Goal: Task Accomplishment & Management: Manage account settings

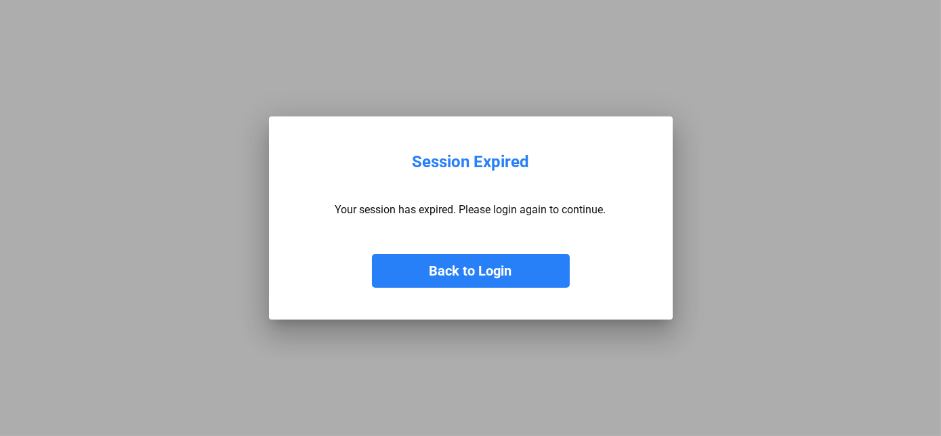
drag, startPoint x: 518, startPoint y: 256, endPoint x: 473, endPoint y: 186, distance: 83.8
click at [517, 259] on button "Back to Login" at bounding box center [471, 271] width 198 height 34
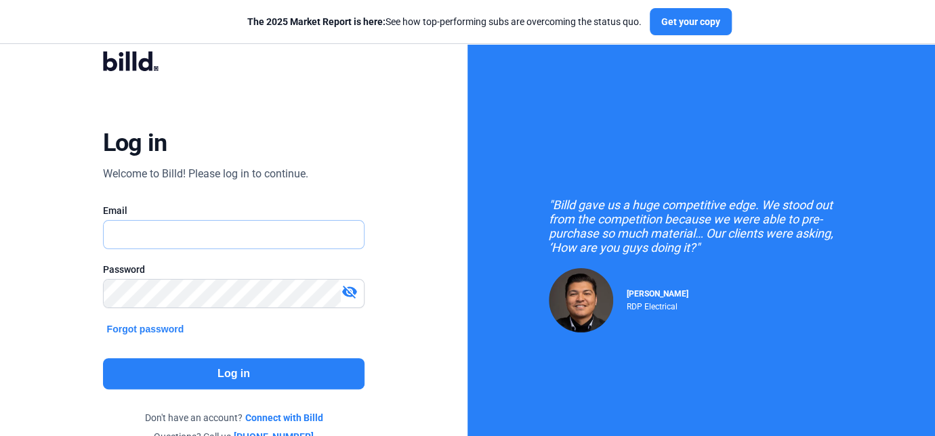
click at [229, 233] on input "text" at bounding box center [227, 235] width 247 height 28
type input "[EMAIL_ADDRESS][DOMAIN_NAME]"
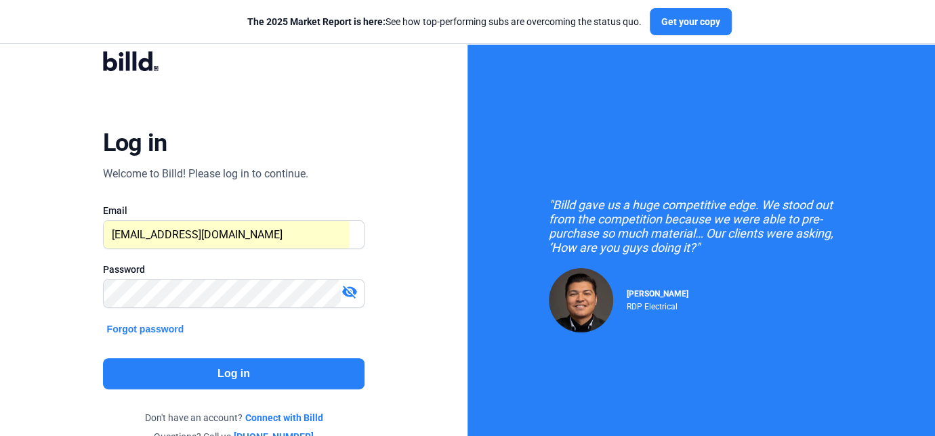
click at [193, 375] on button "Log in" at bounding box center [234, 373] width 262 height 31
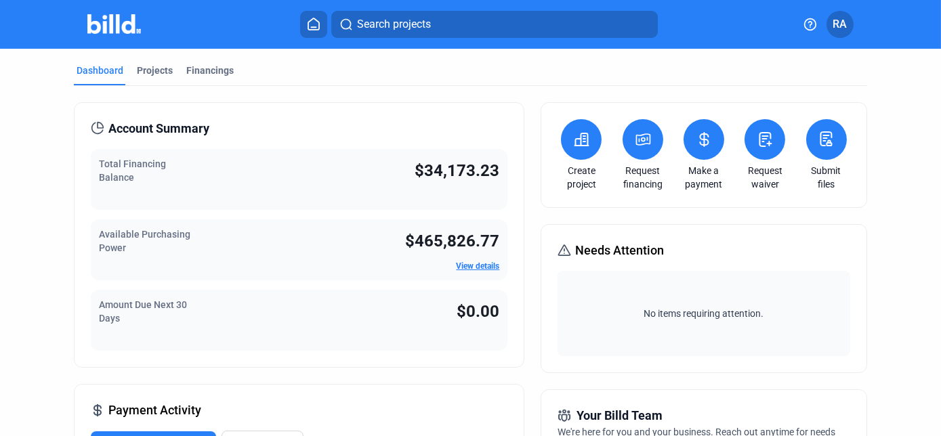
click at [456, 171] on span "$34,173.23" at bounding box center [456, 170] width 85 height 19
click at [211, 68] on div "Financings" at bounding box center [209, 71] width 47 height 14
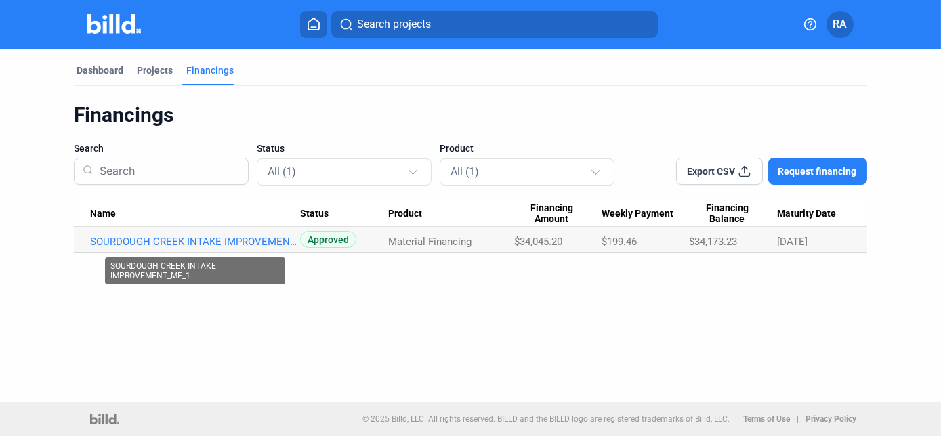
click at [209, 241] on link "SOURDOUGH CREEK INTAKE IMPROVEMENT_MF_1" at bounding box center [195, 242] width 210 height 12
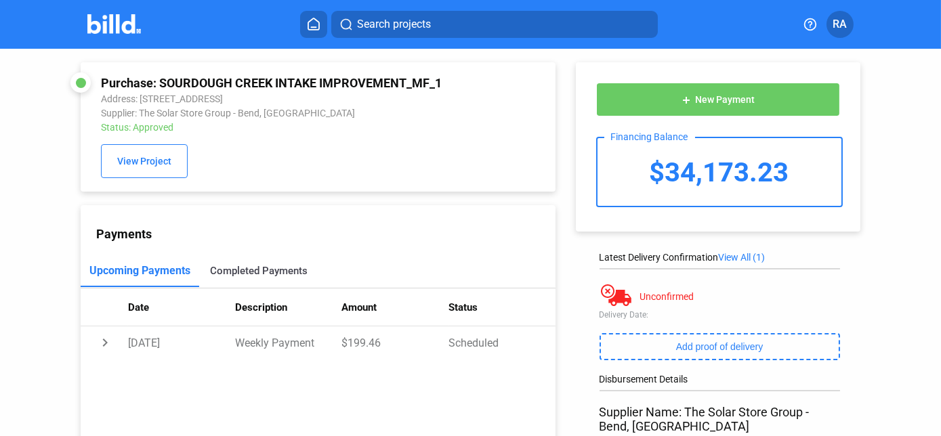
click at [253, 269] on div "Completed Payments" at bounding box center [259, 271] width 98 height 12
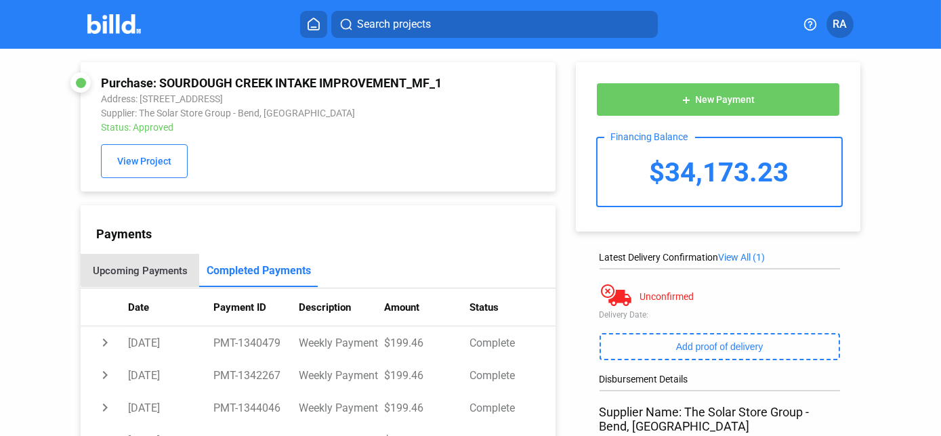
click at [147, 271] on div "Upcoming Payments" at bounding box center [140, 271] width 95 height 12
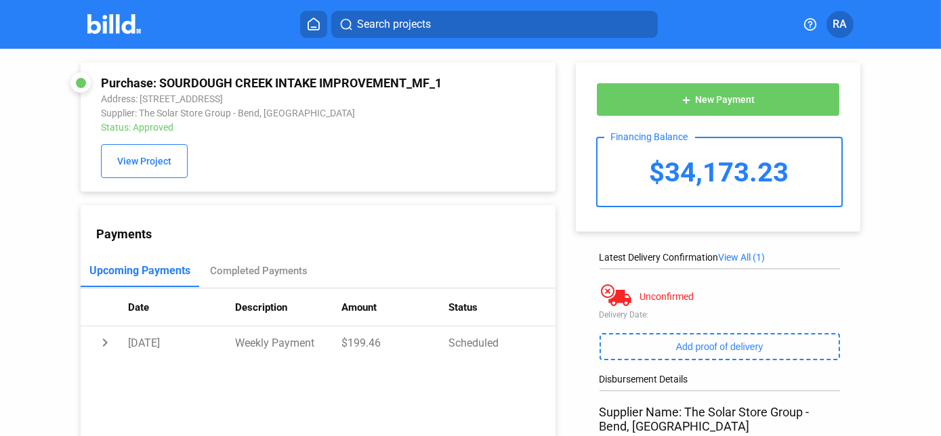
click at [688, 173] on div "$34,173.23" at bounding box center [719, 172] width 244 height 68
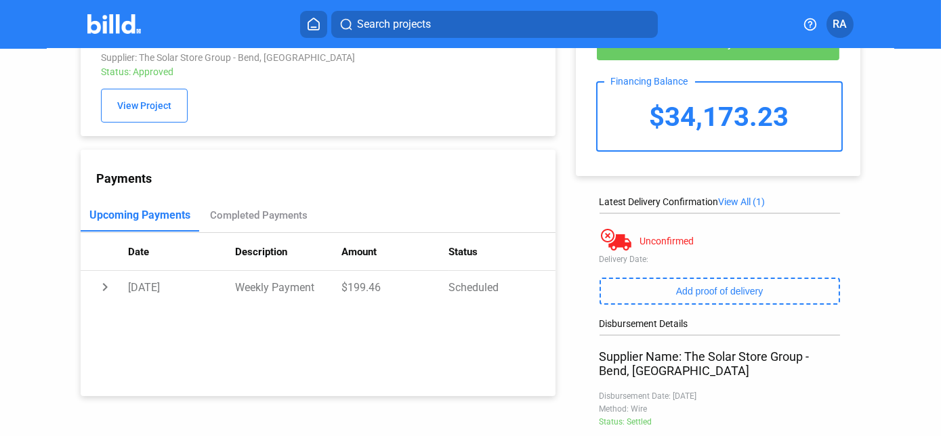
scroll to position [123, 0]
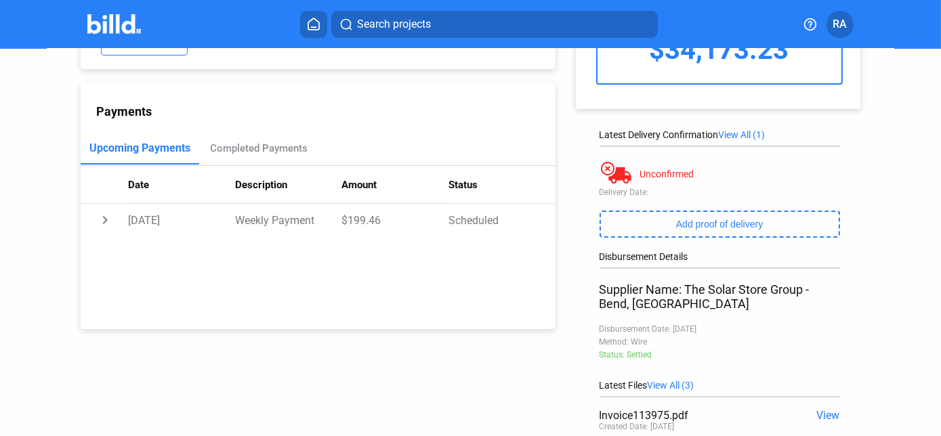
click at [656, 177] on div "Unconfirmed" at bounding box center [667, 174] width 54 height 11
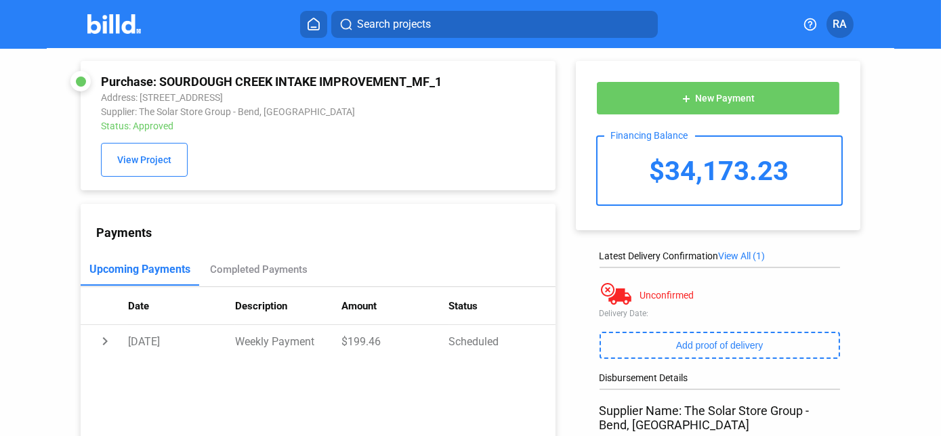
scroll to position [0, 0]
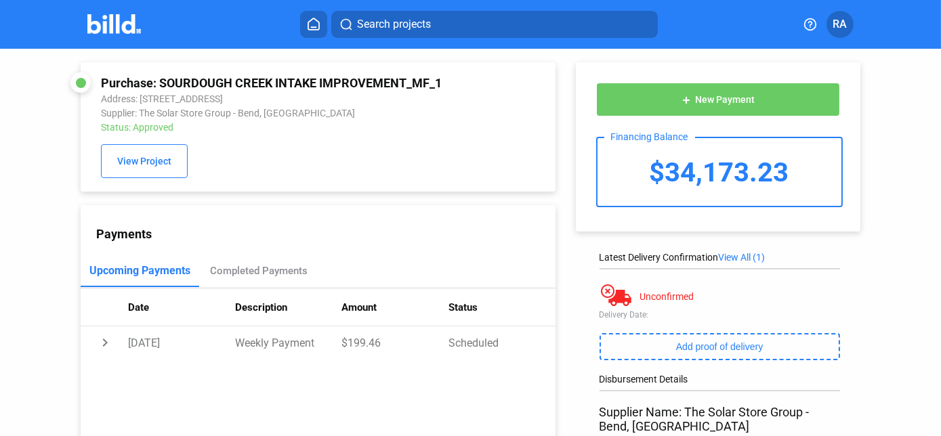
click at [711, 165] on div "$34,173.23" at bounding box center [719, 172] width 244 height 68
click at [688, 106] on button "add New Payment" at bounding box center [718, 100] width 244 height 34
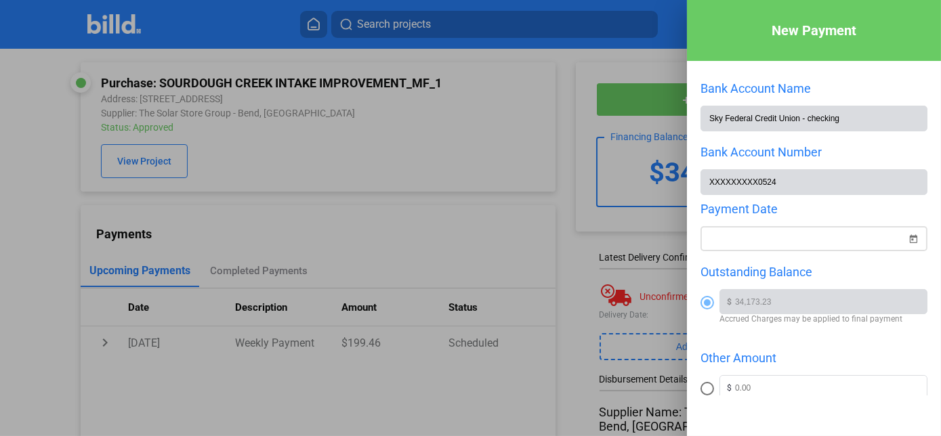
click at [787, 240] on div "New Payment Bank Account Name Sky Federal Credit Union - checking Bank Account …" at bounding box center [470, 218] width 941 height 436
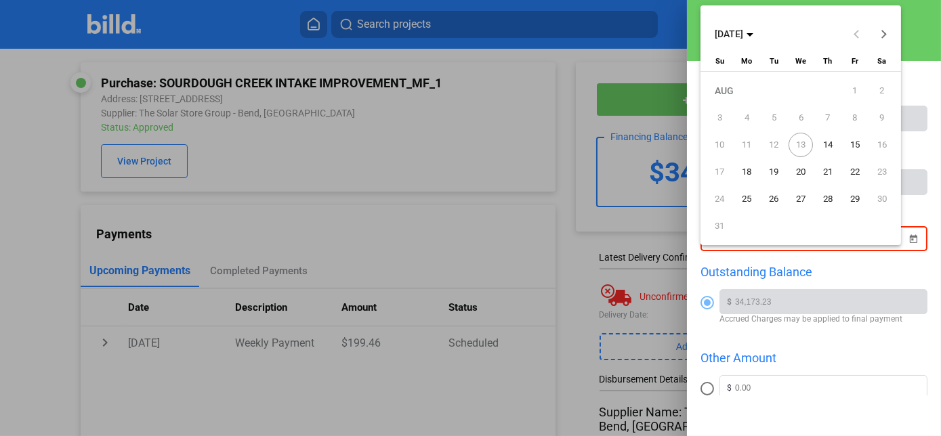
click at [828, 146] on span "14" at bounding box center [827, 145] width 24 height 24
type input "[DATE]"
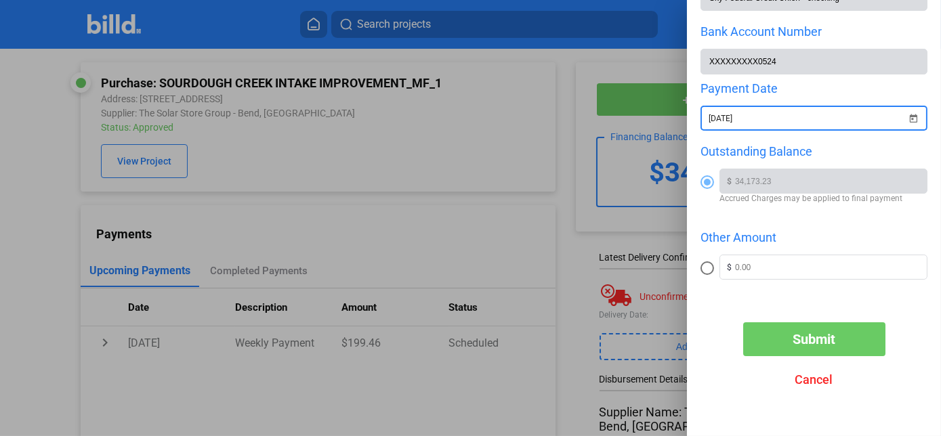
scroll to position [125, 0]
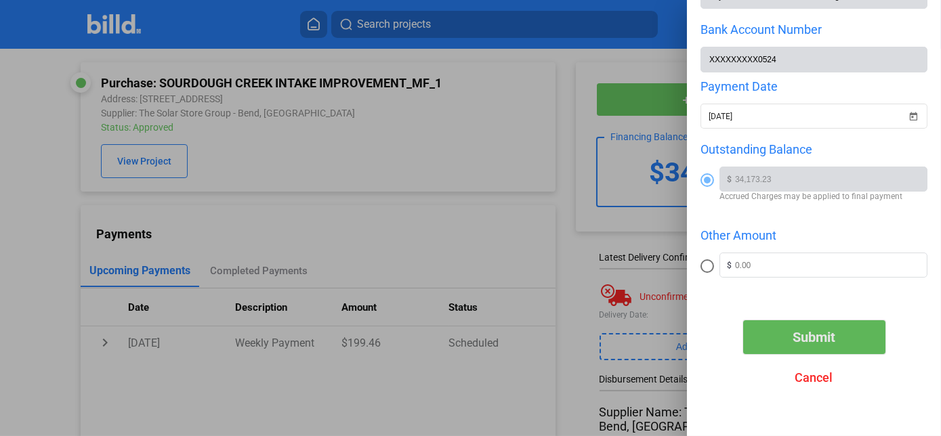
click at [811, 332] on span "Submit" at bounding box center [813, 337] width 43 height 16
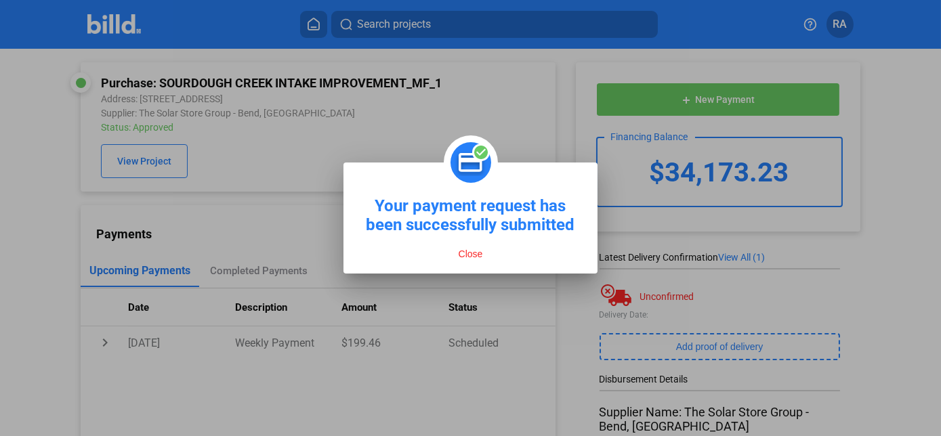
click at [465, 257] on button "Close" at bounding box center [470, 254] width 33 height 12
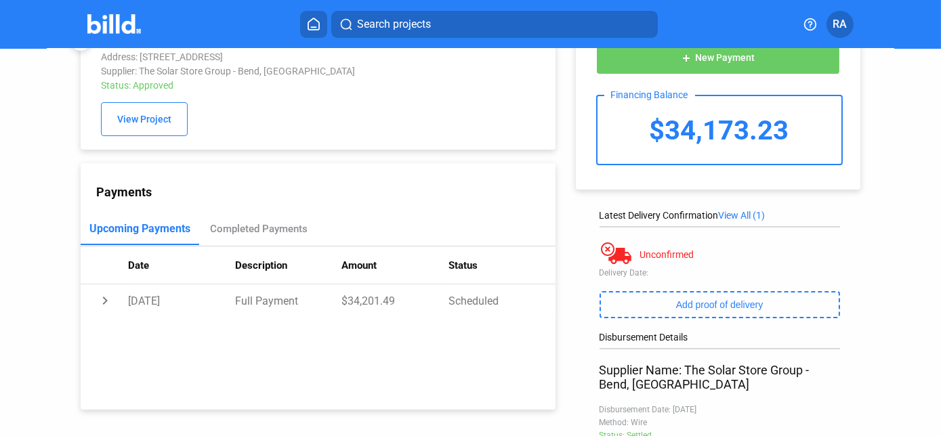
scroll to position [7, 0]
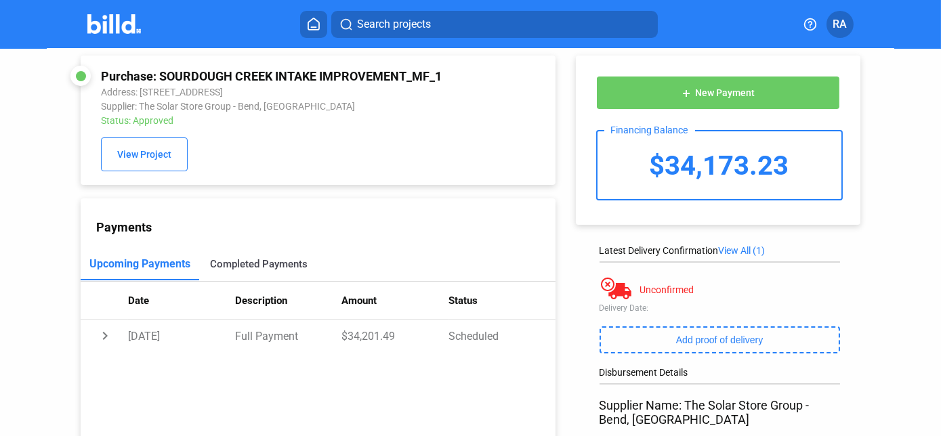
click at [250, 275] on div "Completed Payments" at bounding box center [258, 264] width 119 height 33
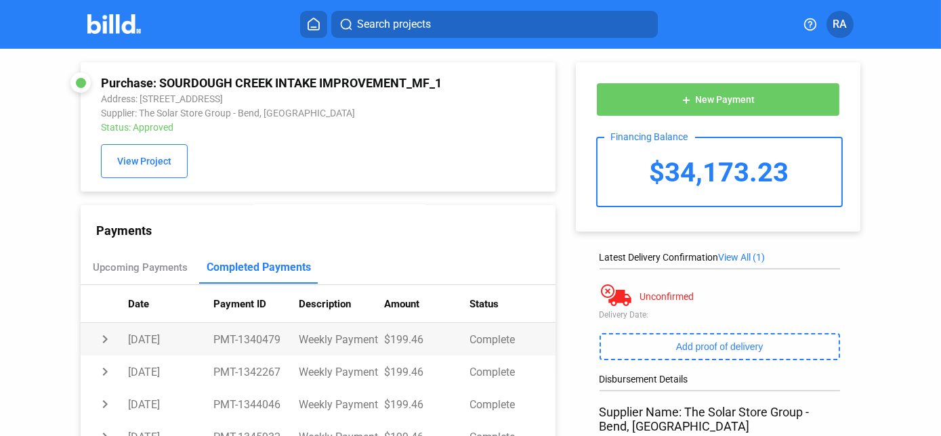
scroll to position [0, 0]
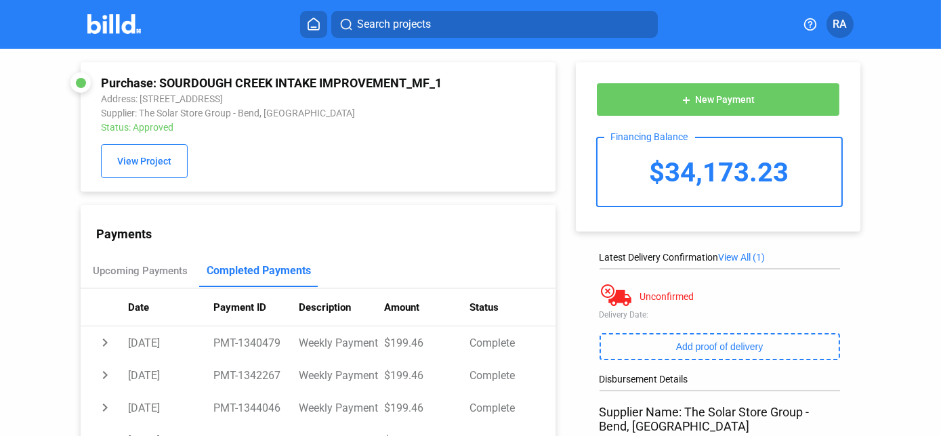
click at [757, 253] on span "View All (1)" at bounding box center [742, 257] width 47 height 11
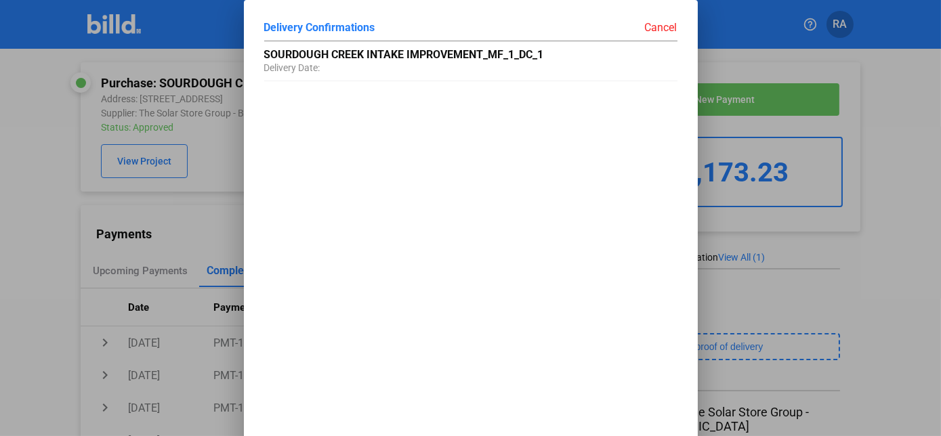
click at [658, 28] on div "Cancel" at bounding box center [574, 27] width 207 height 14
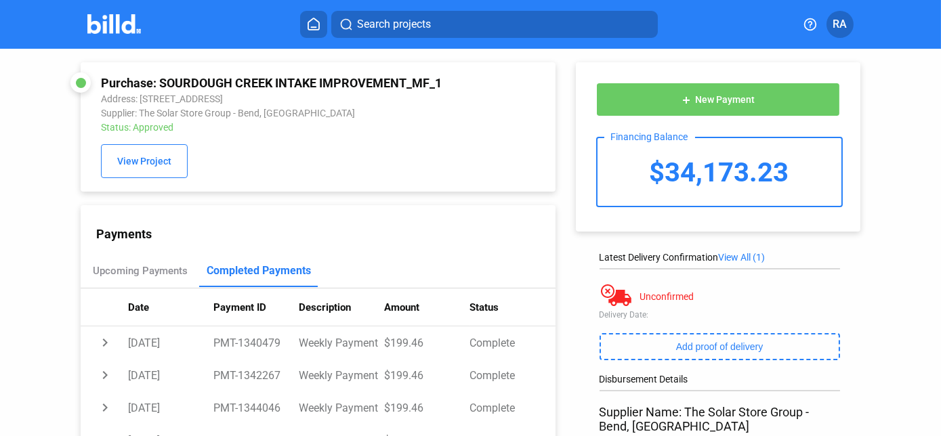
drag, startPoint x: 119, startPoint y: 23, endPoint x: 368, endPoint y: 39, distance: 249.8
click at [119, 24] on img at bounding box center [114, 24] width 54 height 20
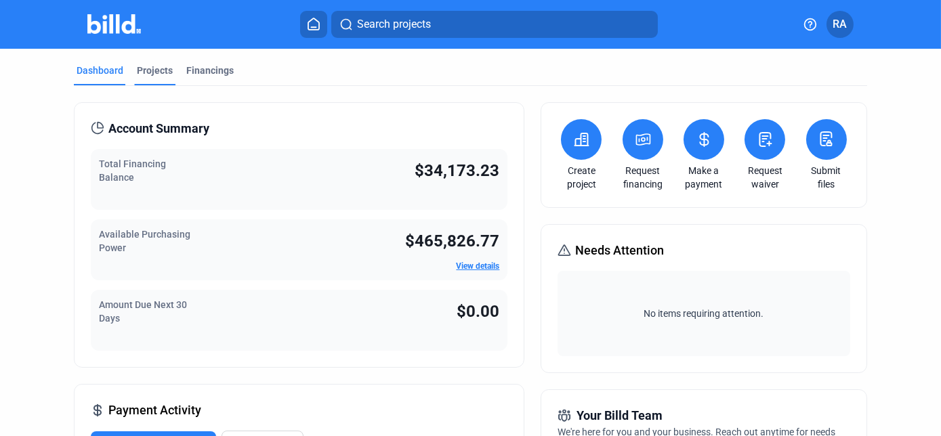
click at [166, 71] on div "Projects" at bounding box center [155, 71] width 36 height 14
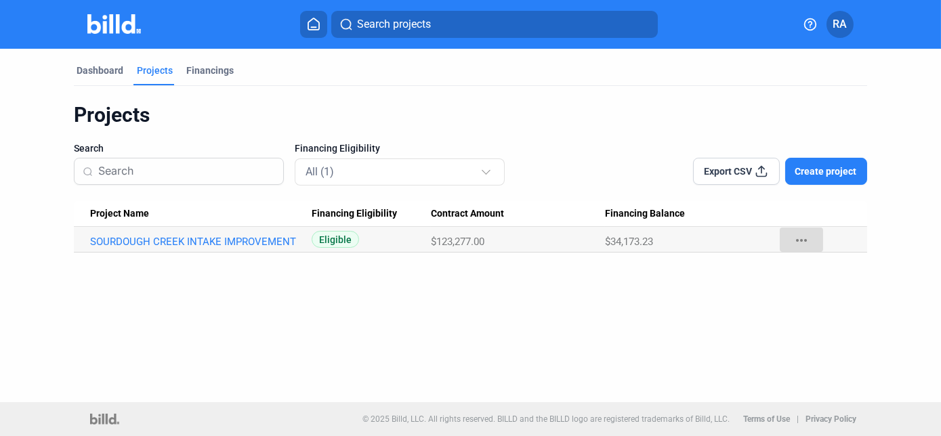
click at [793, 242] on mat-icon "more_horiz" at bounding box center [801, 240] width 16 height 16
click at [612, 291] on div at bounding box center [470, 218] width 941 height 436
click at [824, 24] on div "RA" at bounding box center [820, 24] width 65 height 27
click at [838, 24] on span "RA" at bounding box center [839, 24] width 14 height 16
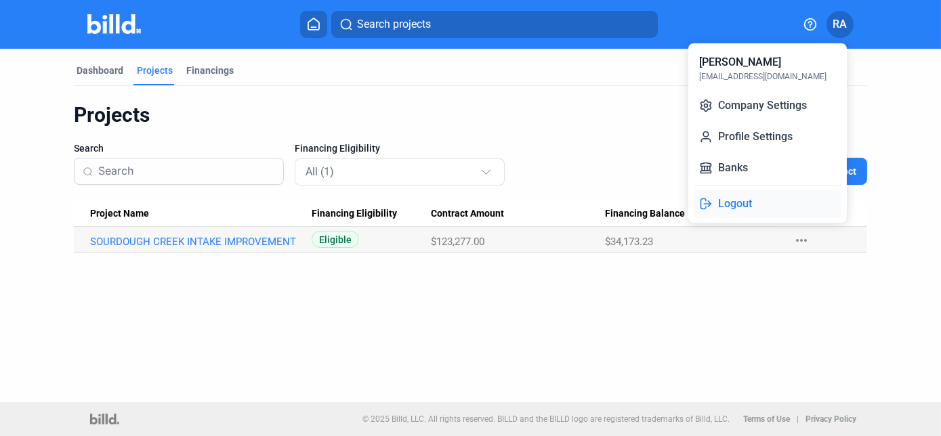
click at [767, 203] on button "Logout" at bounding box center [768, 203] width 148 height 27
